Goal: Task Accomplishment & Management: Use online tool/utility

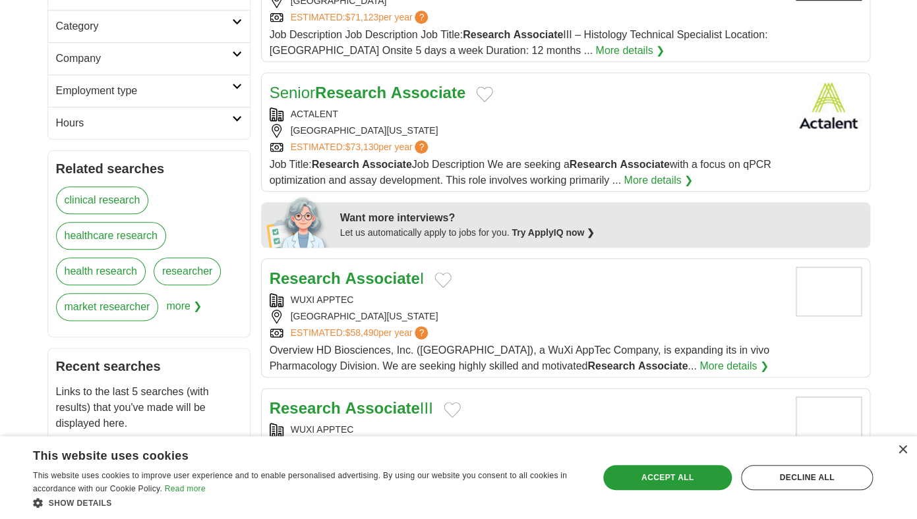
scroll to position [372, 0]
click at [428, 94] on strong "Associate" at bounding box center [428, 93] width 74 height 18
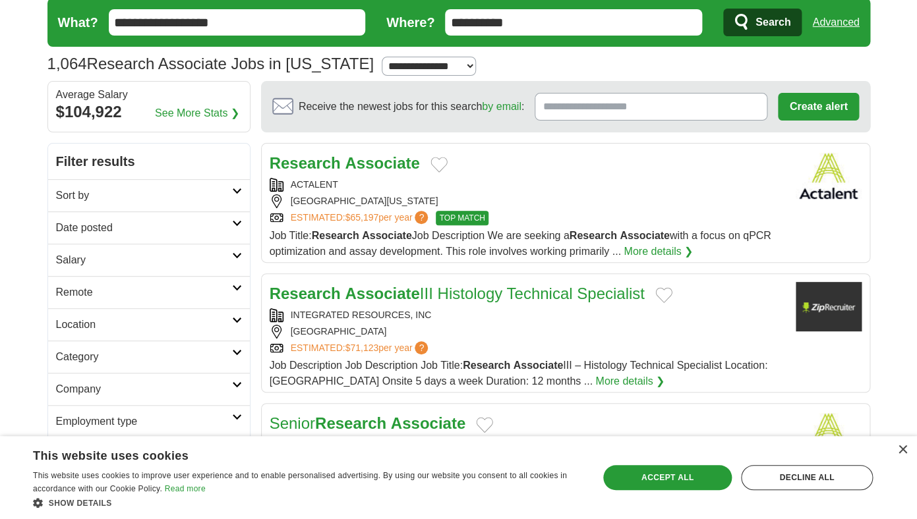
scroll to position [51, 0]
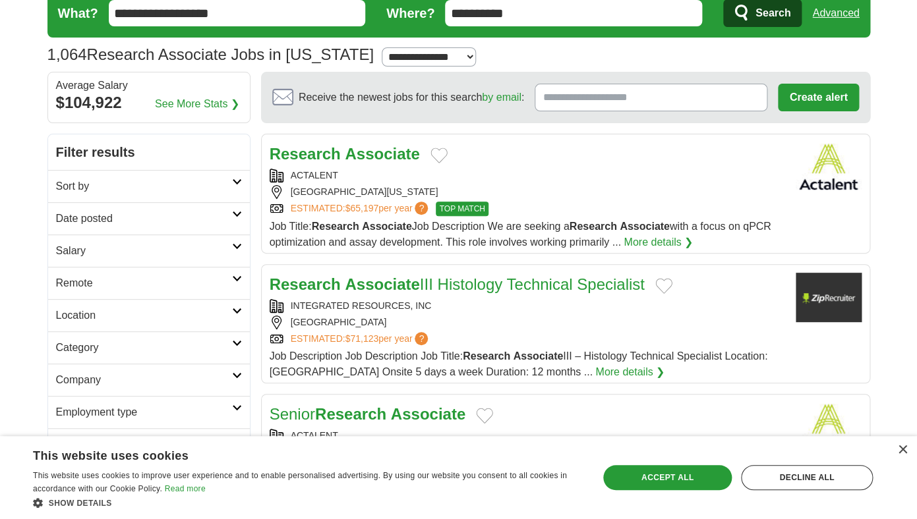
select select "**"
click option "**********" at bounding box center [0, 0] width 0 height 0
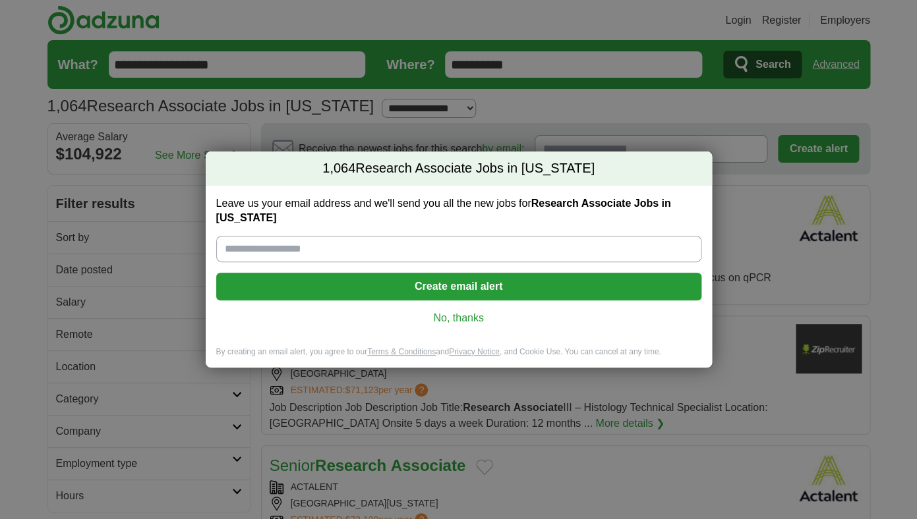
click at [453, 324] on link "No, thanks" at bounding box center [459, 318] width 464 height 15
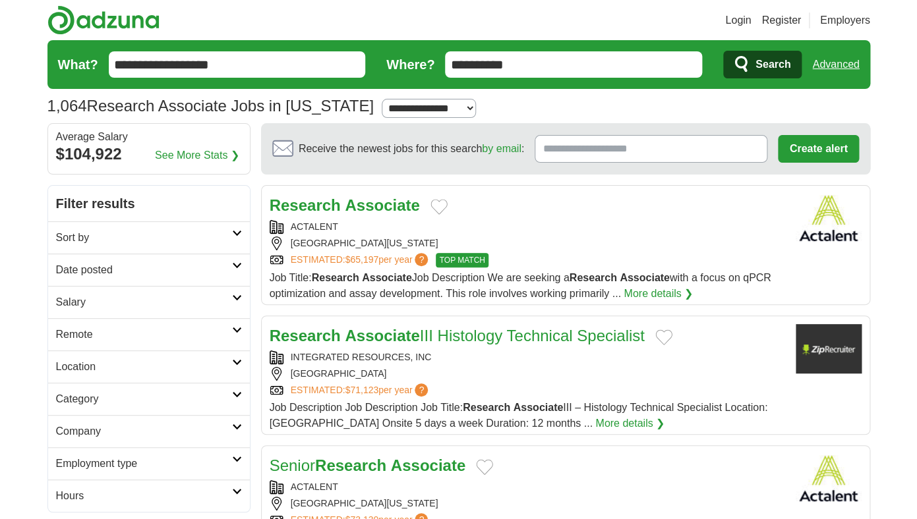
click at [190, 239] on h2 "Sort by" at bounding box center [144, 238] width 176 height 16
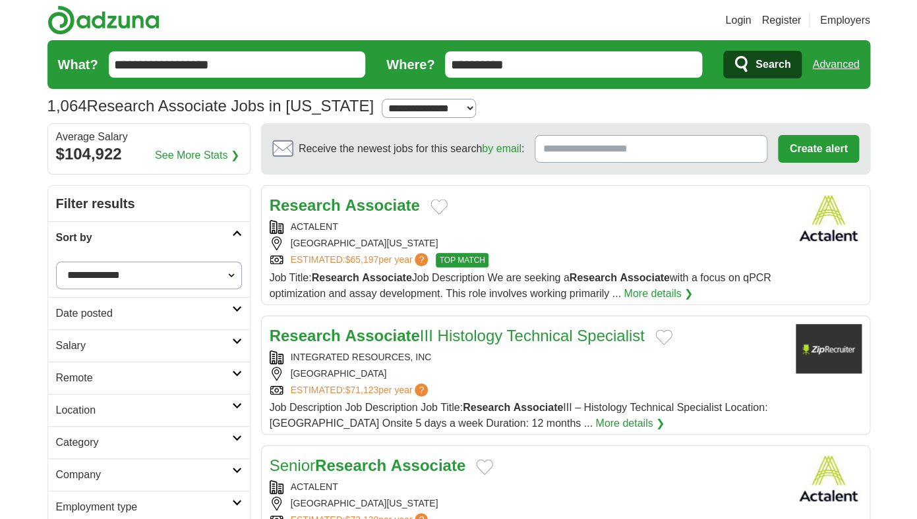
click at [190, 239] on h2 "Sort by" at bounding box center [144, 238] width 176 height 16
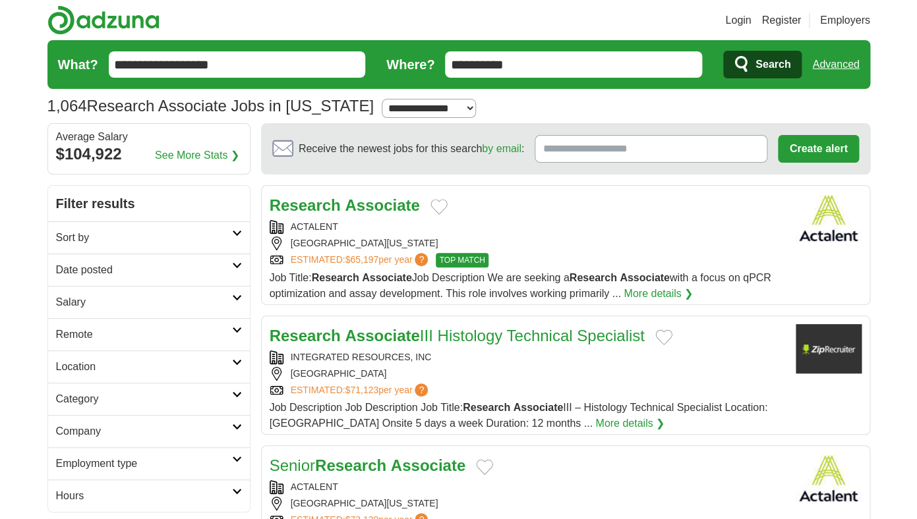
click at [190, 239] on h2 "Sort by" at bounding box center [144, 238] width 176 height 16
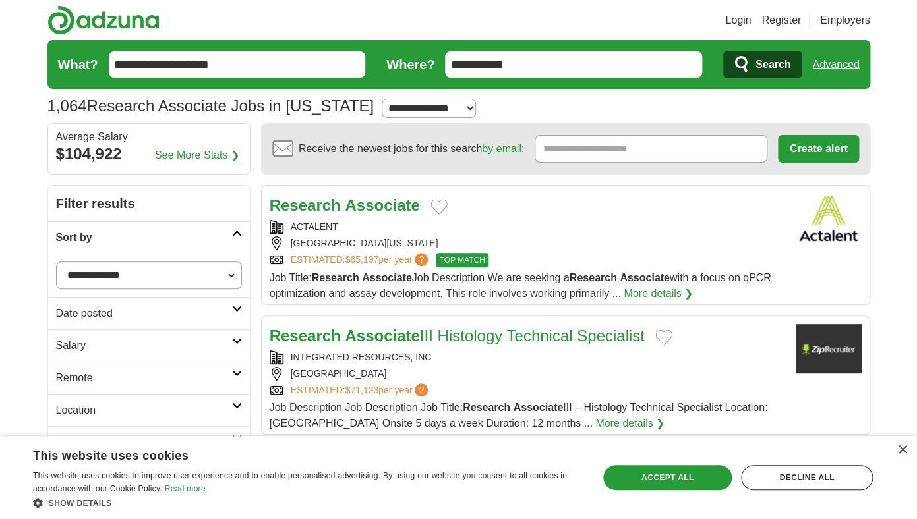
select select "**********"
click option "**********" at bounding box center [0, 0] width 0 height 0
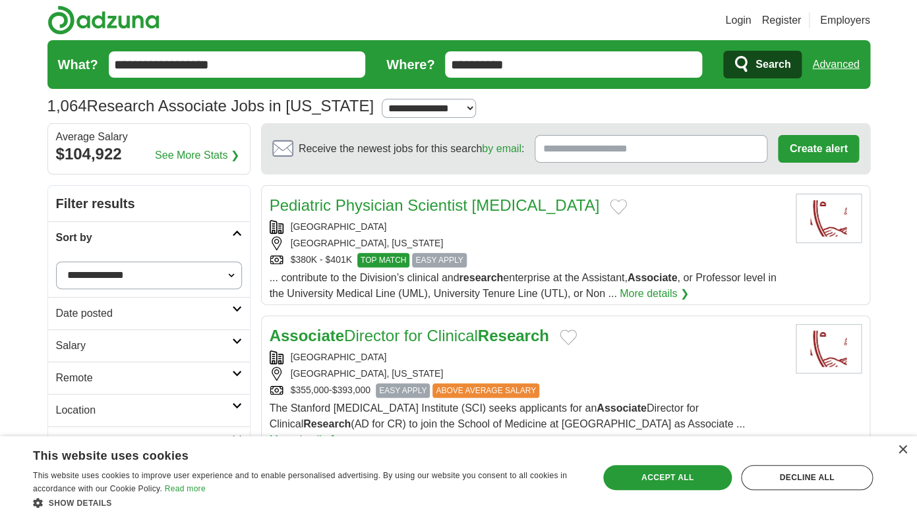
select select "**********"
click option "**********" at bounding box center [0, 0] width 0 height 0
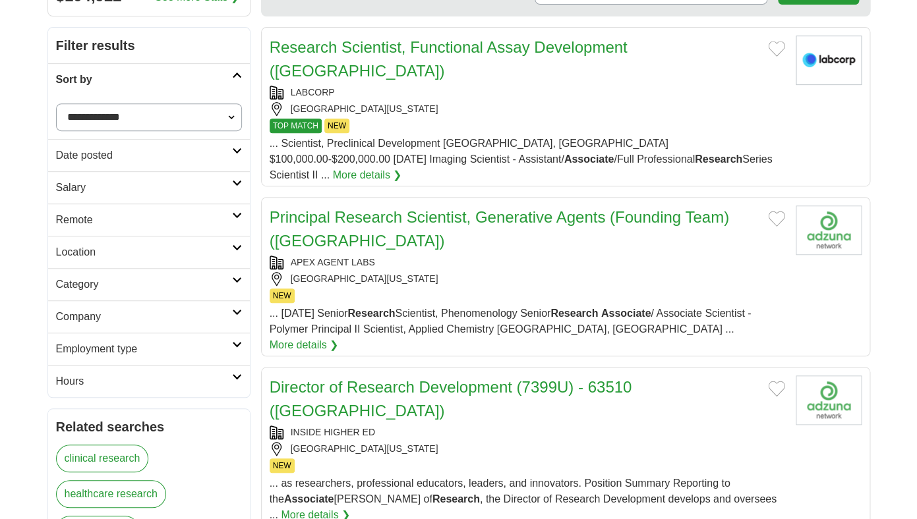
scroll to position [160, 0]
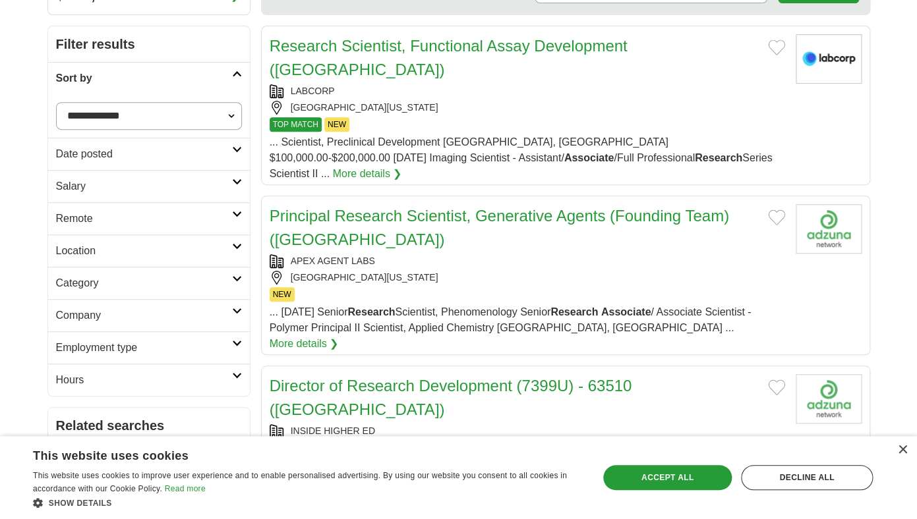
click at [341, 207] on link "Principal Research Scientist, Generative Agents (Founding Team) (San Mateo)" at bounding box center [499, 228] width 459 height 42
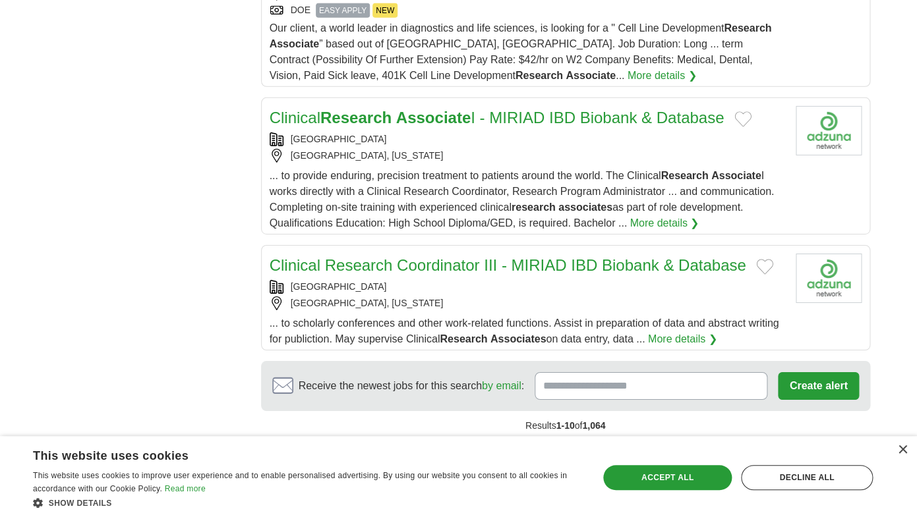
scroll to position [1599, 0]
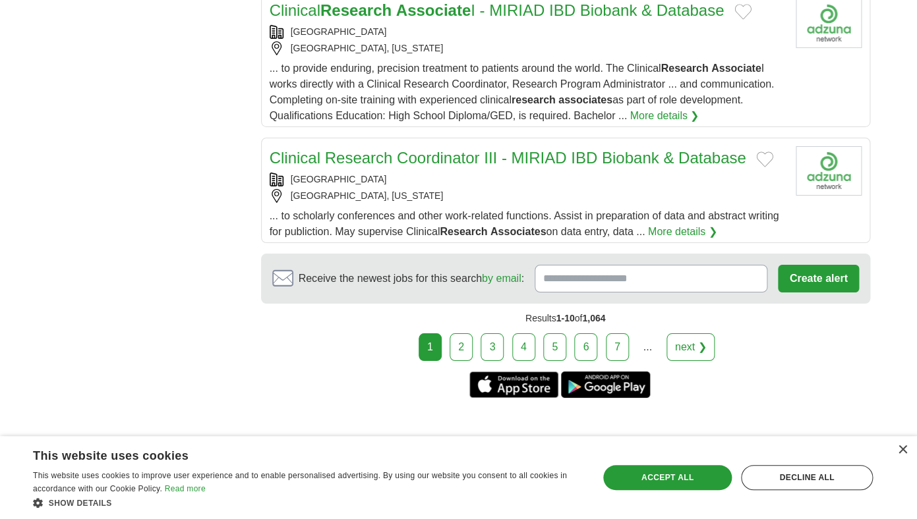
click at [452, 334] on link "2" at bounding box center [461, 348] width 23 height 28
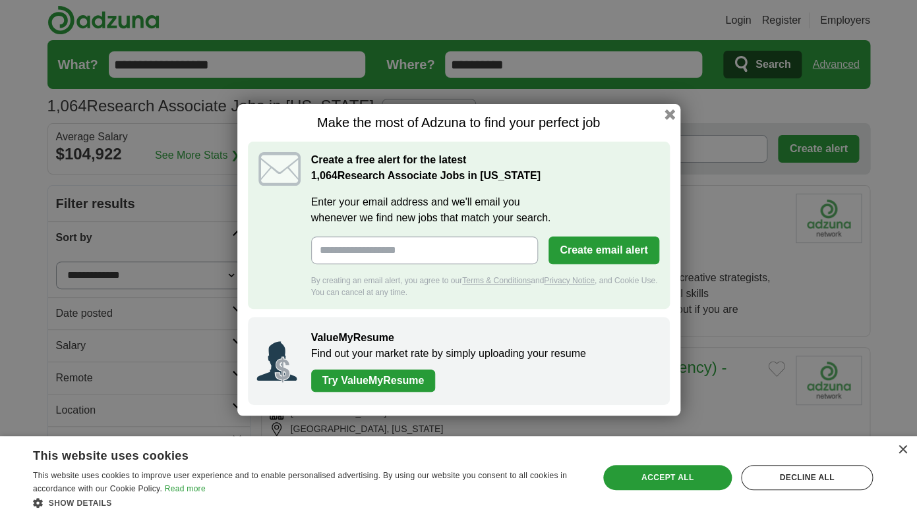
click at [678, 116] on div "Make the most of Adzuna to find your perfect job Create a free alert for the la…" at bounding box center [458, 260] width 443 height 312
click at [667, 113] on button "button" at bounding box center [669, 114] width 15 height 15
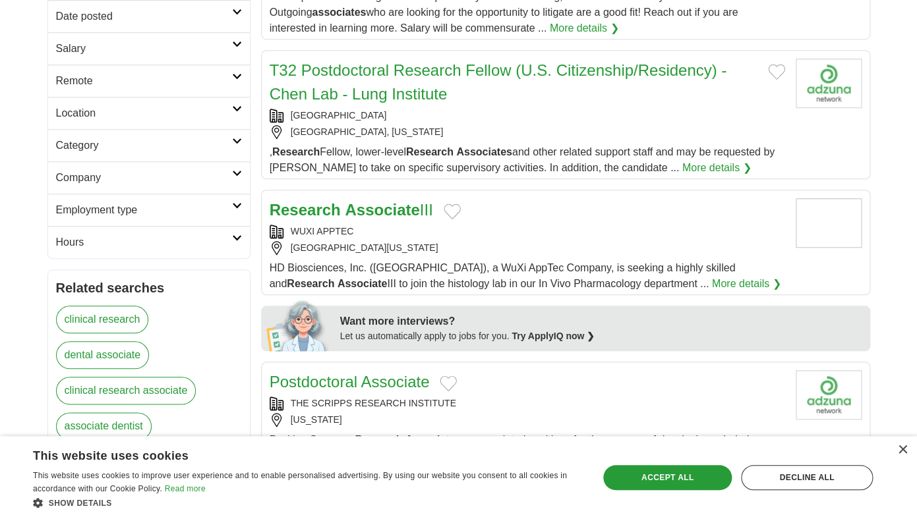
scroll to position [299, 0]
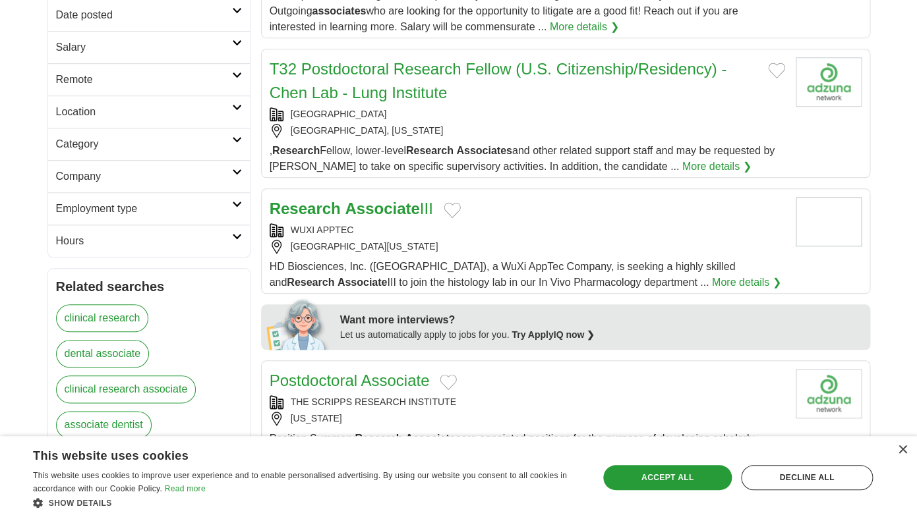
click at [342, 214] on link "Research Associate III" at bounding box center [351, 209] width 163 height 18
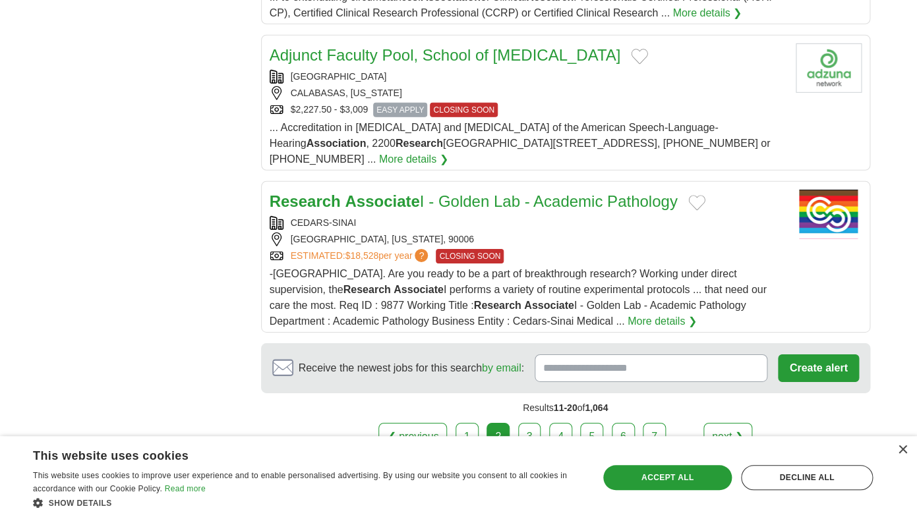
scroll to position [1377, 0]
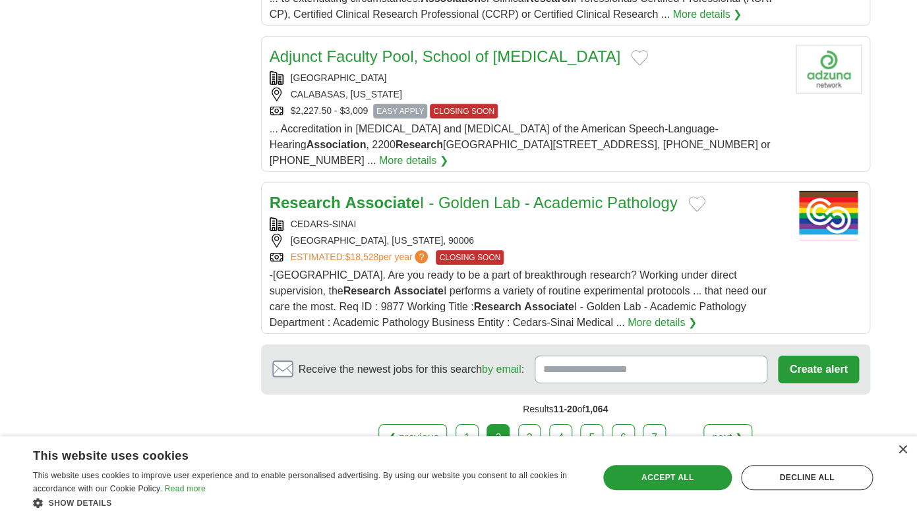
click at [527, 425] on link "3" at bounding box center [529, 439] width 23 height 28
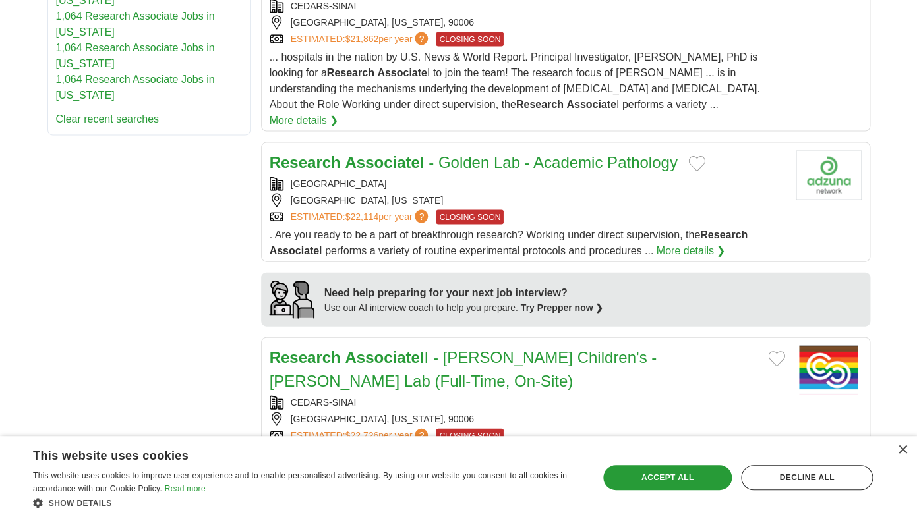
scroll to position [947, 0]
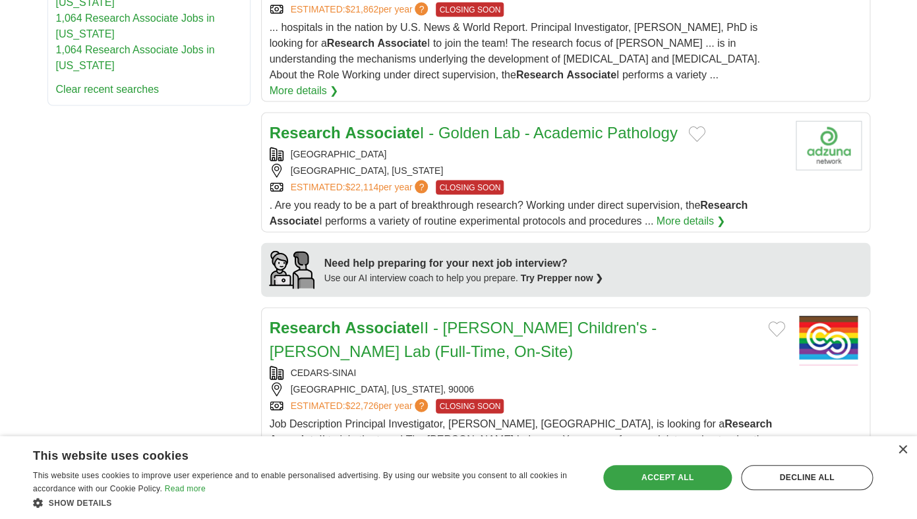
click at [629, 473] on div "Accept all" at bounding box center [667, 477] width 129 height 25
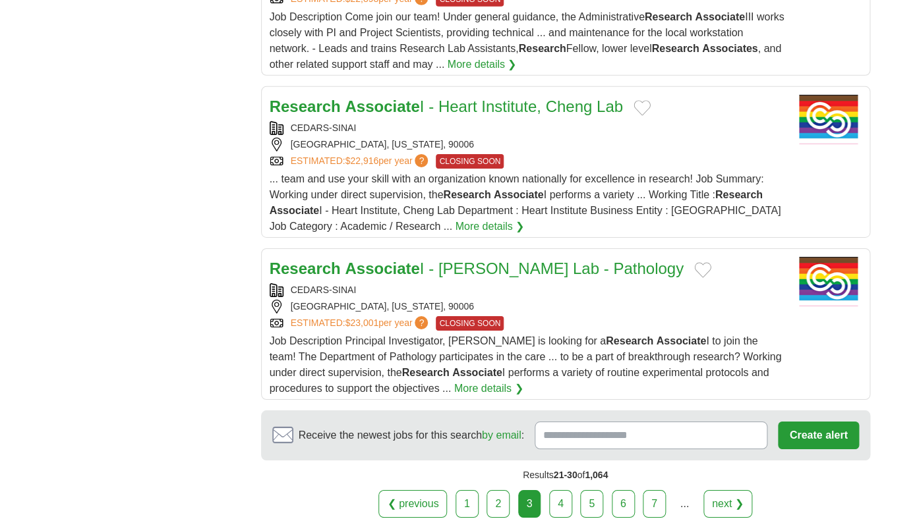
scroll to position [1518, 0]
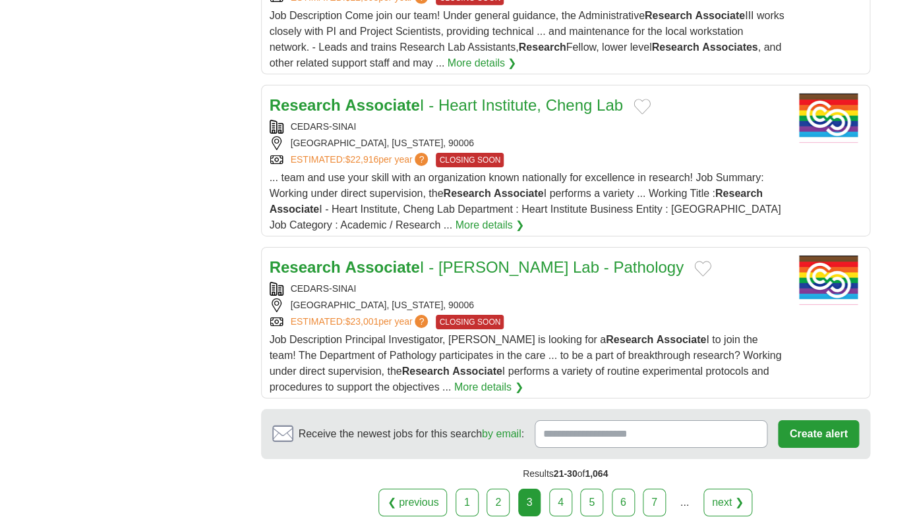
click at [566, 496] on link "4" at bounding box center [560, 503] width 23 height 28
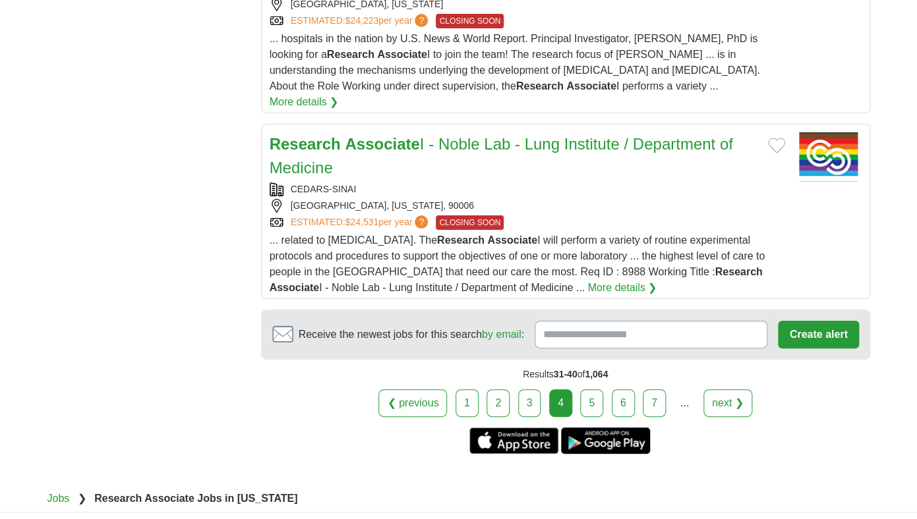
scroll to position [1766, 0]
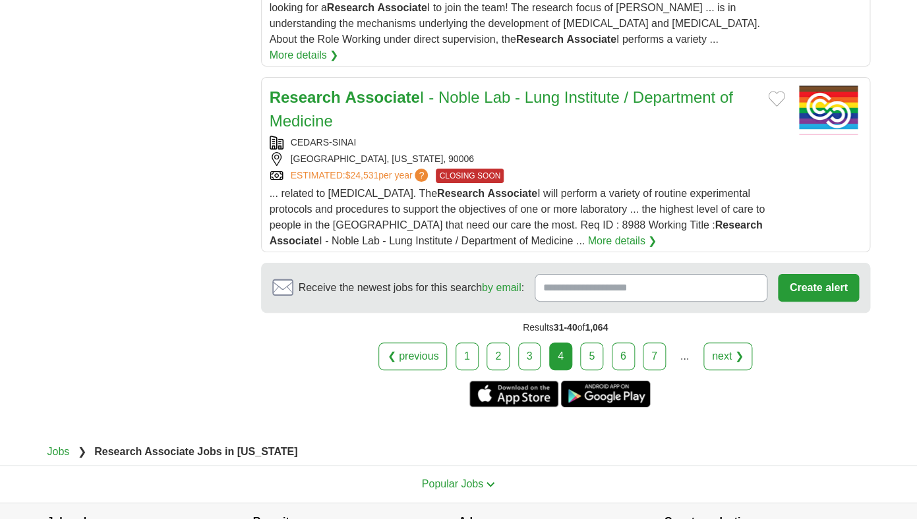
click at [590, 343] on link "5" at bounding box center [591, 357] width 23 height 28
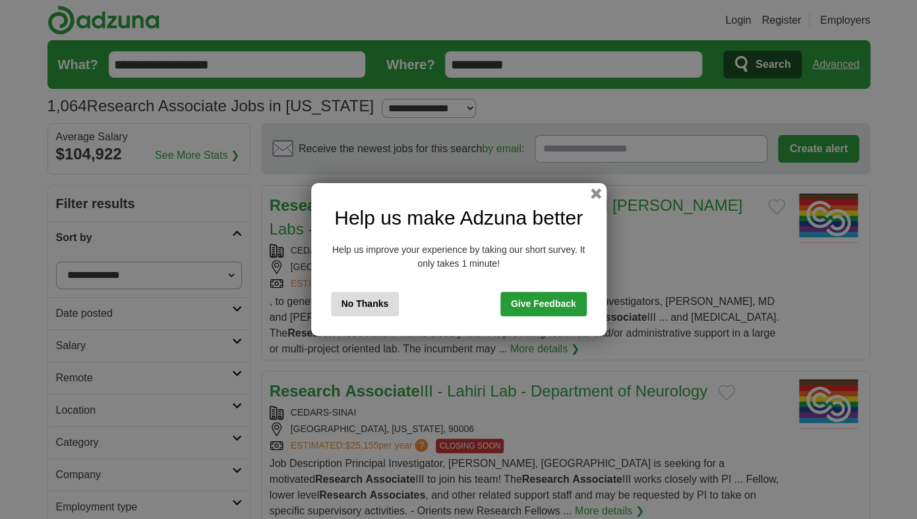
click at [370, 304] on button "No Thanks" at bounding box center [365, 304] width 69 height 24
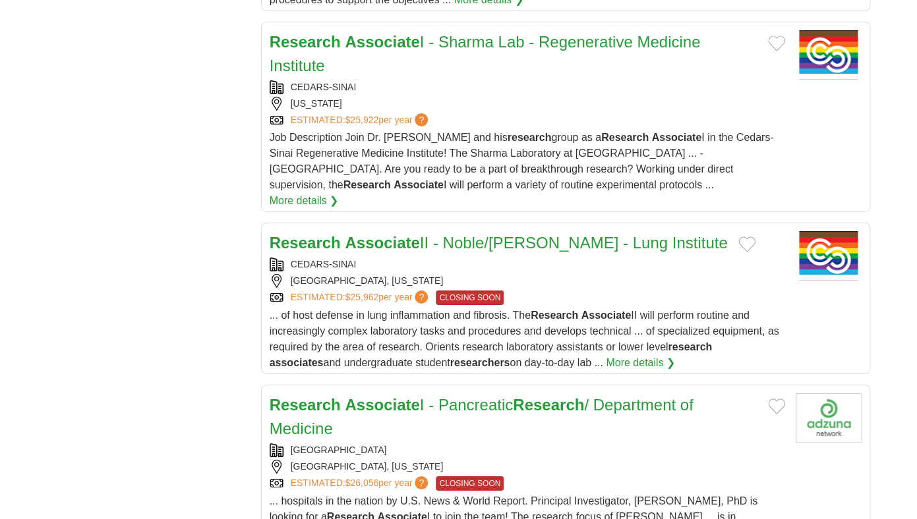
scroll to position [1881, 0]
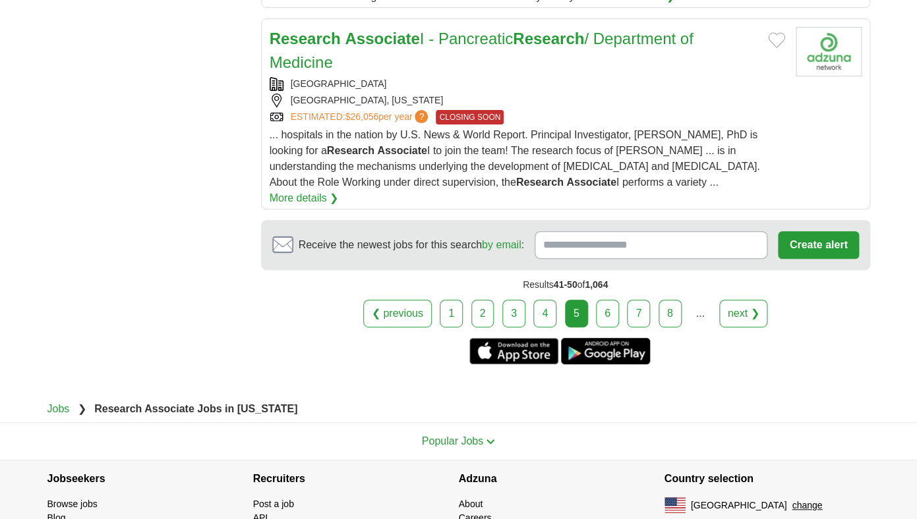
click at [597, 300] on link "6" at bounding box center [607, 314] width 23 height 28
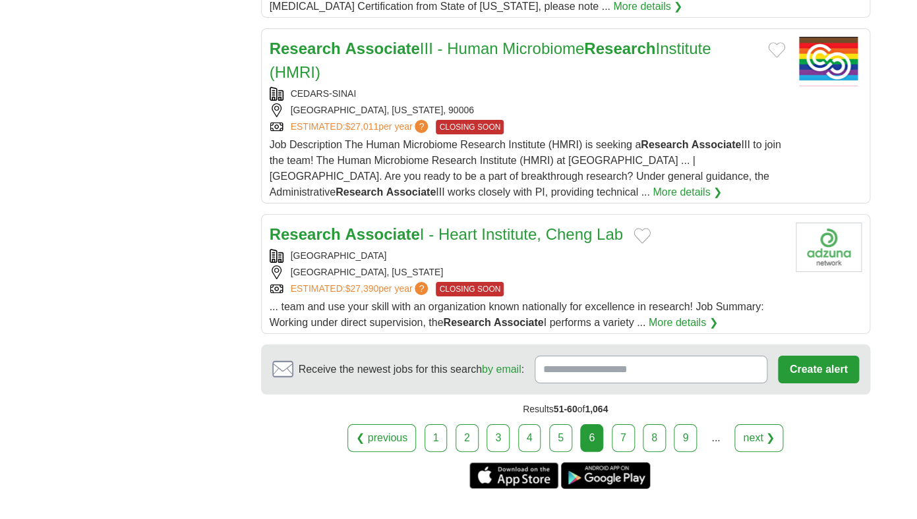
scroll to position [1614, 0]
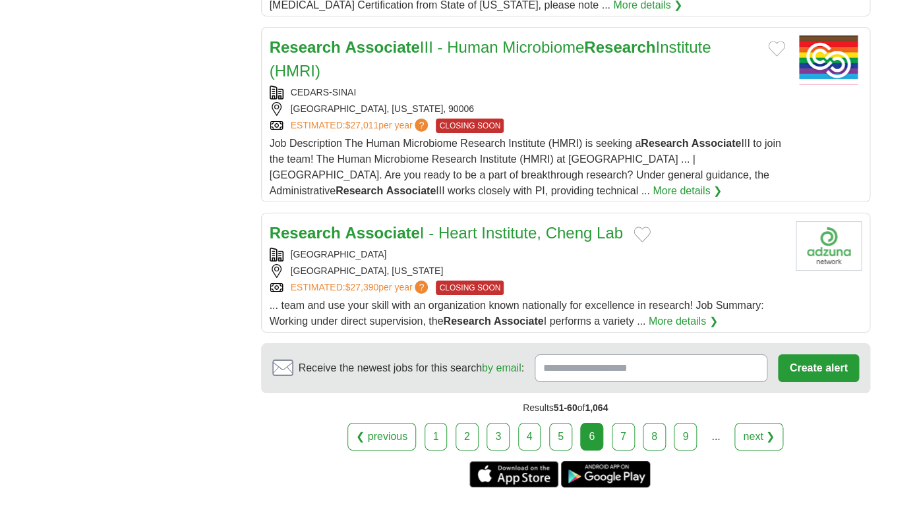
click at [623, 423] on link "7" at bounding box center [623, 437] width 23 height 28
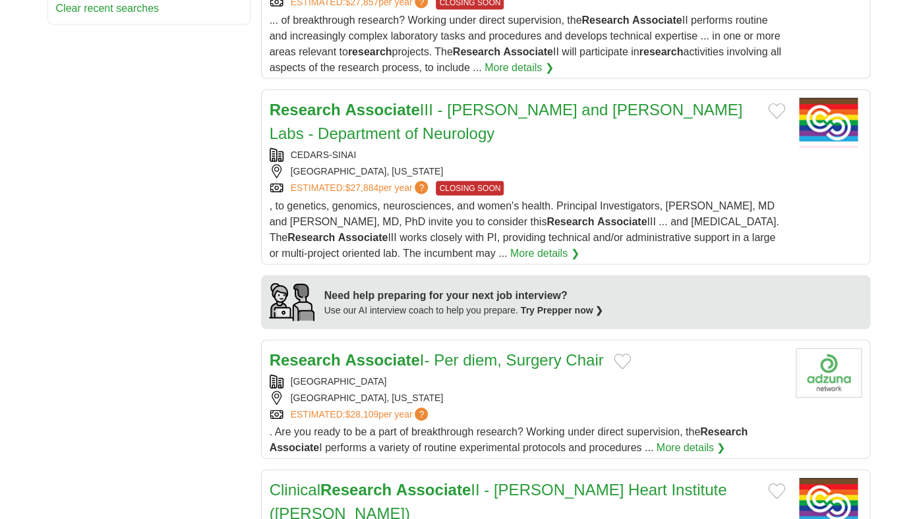
scroll to position [1055, 0]
